Goal: Use online tool/utility: Use online tool/utility

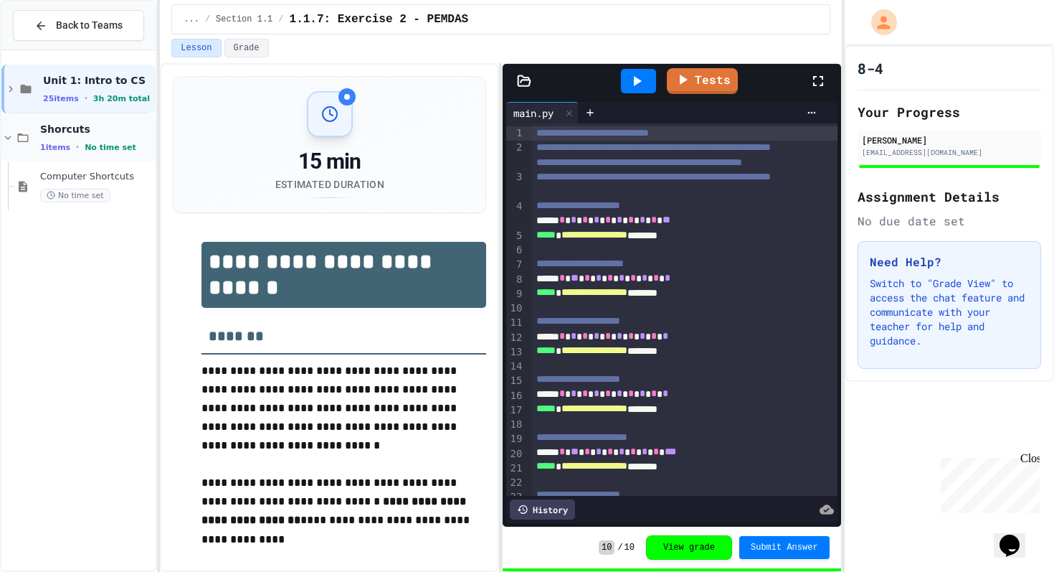
click at [108, 128] on span "Shorcuts" at bounding box center [96, 129] width 113 height 13
click at [92, 145] on span "No time set" at bounding box center [111, 147] width 52 height 9
click at [67, 177] on span "Computer Shortcuts" at bounding box center [96, 177] width 113 height 12
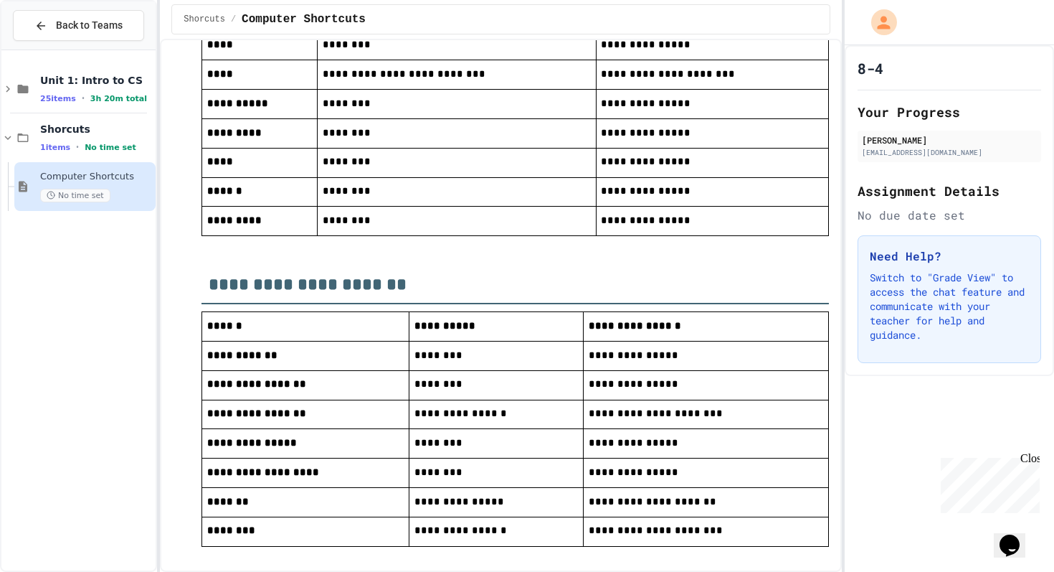
scroll to position [739, 0]
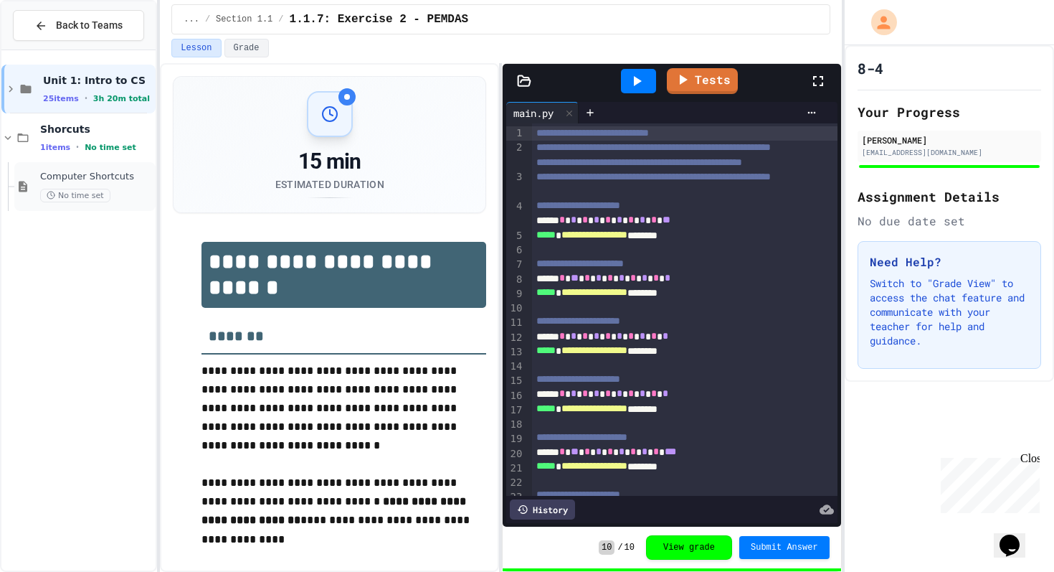
click at [68, 176] on span "Computer Shortcuts" at bounding box center [96, 177] width 113 height 12
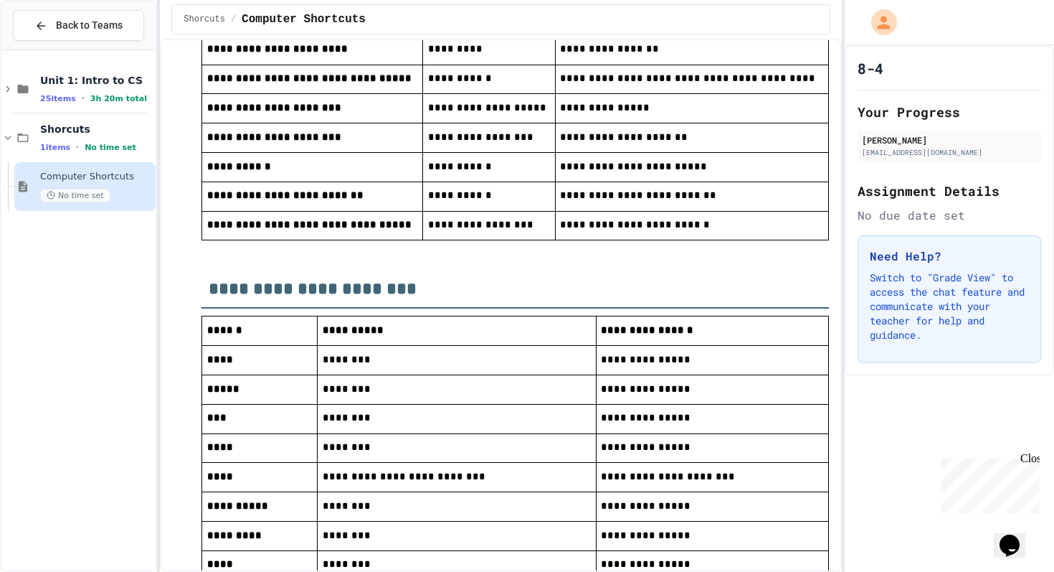
scroll to position [265, 0]
